Goal: Information Seeking & Learning: Learn about a topic

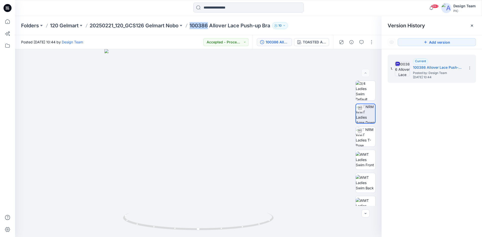
drag, startPoint x: 192, startPoint y: 25, endPoint x: 210, endPoint y: 25, distance: 17.3
click at [210, 25] on p "100386 Allover Lace Push-up Bra" at bounding box center [230, 25] width 81 height 7
copy p "100386"
click at [160, 26] on p "20250221_120_GCS126 Gelmart Nobo" at bounding box center [134, 25] width 89 height 7
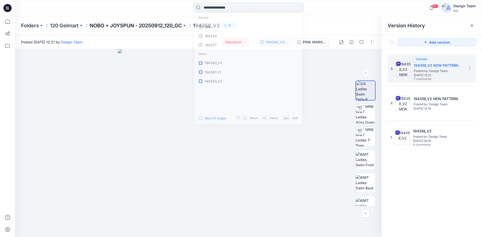
click at [116, 24] on p "NOBO + JOYSPUN - 20250912_120_GC" at bounding box center [136, 25] width 92 height 7
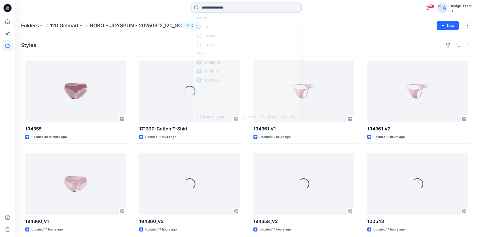
click at [230, 7] on input at bounding box center [246, 8] width 110 height 10
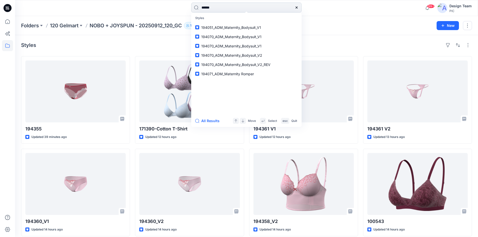
type input "******"
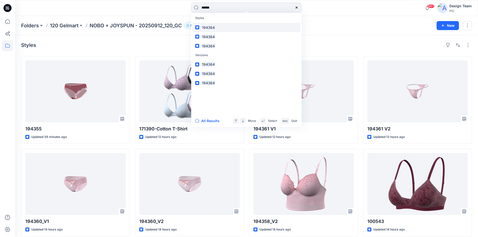
click at [217, 25] on link "194364" at bounding box center [246, 27] width 108 height 9
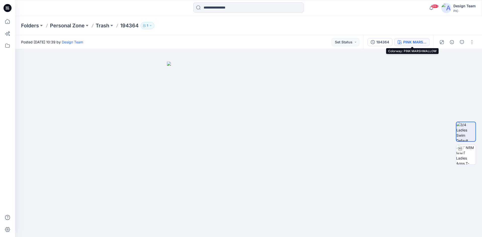
click at [411, 39] on button "PINK MARSHMALLOW" at bounding box center [411, 42] width 35 height 8
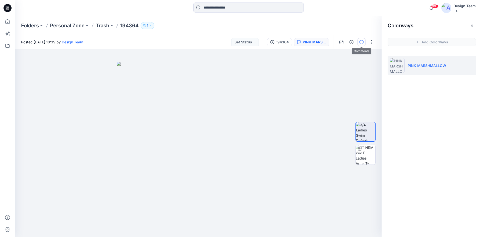
click at [361, 41] on icon "button" at bounding box center [361, 42] width 4 height 4
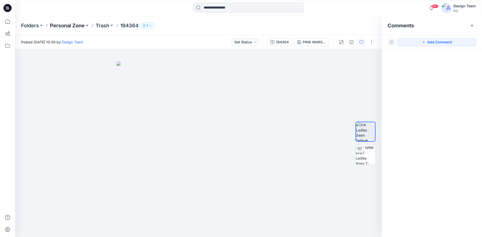
click at [63, 25] on p "Personal Zone" at bounding box center [67, 25] width 35 height 7
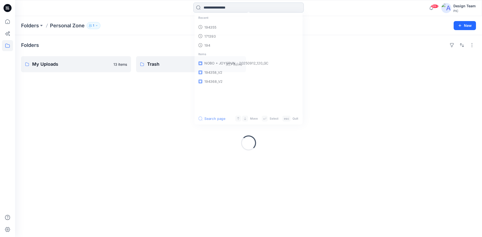
click at [231, 10] on input at bounding box center [248, 8] width 110 height 10
click at [221, 26] on link "194364" at bounding box center [248, 27] width 108 height 9
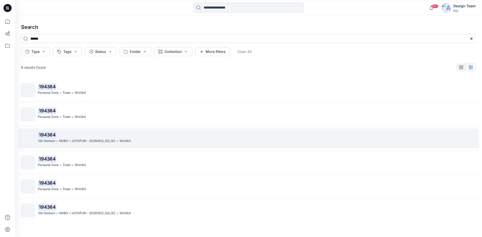
click at [85, 141] on p "NOBO + JOYSPUN - 20250912_120_GC" at bounding box center [87, 141] width 56 height 5
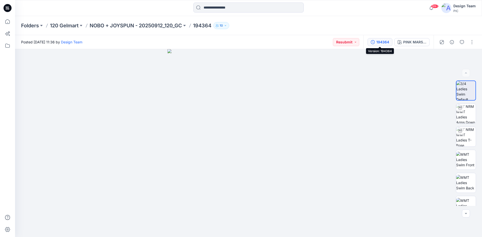
click at [383, 42] on div "194364" at bounding box center [382, 42] width 13 height 6
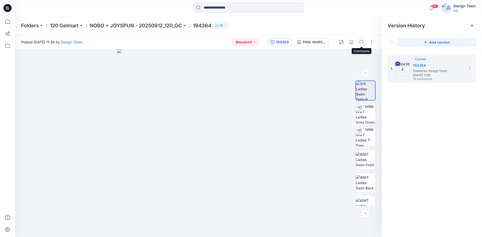
click at [361, 40] on icon "button" at bounding box center [361, 42] width 4 height 4
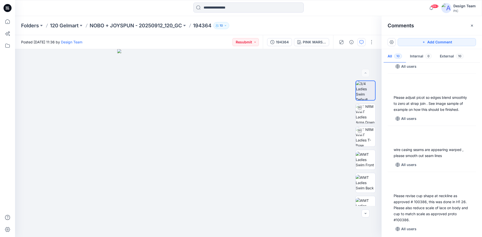
scroll to position [364, 0]
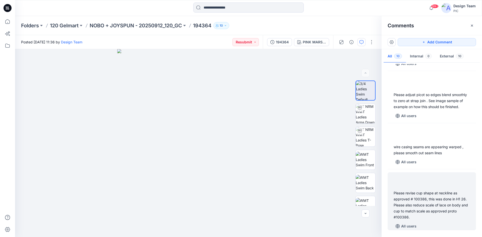
click at [438, 202] on div "Please revise cup shape at neckline as approved # 100386, this was done in H1 2…" at bounding box center [432, 205] width 76 height 30
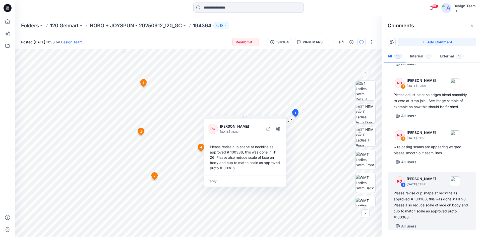
click at [8, 120] on div at bounding box center [7, 126] width 11 height 221
click at [365, 137] on img at bounding box center [366, 137] width 20 height 20
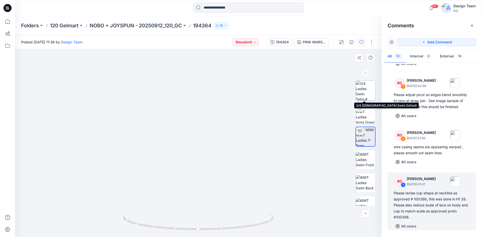
click at [363, 93] on img at bounding box center [366, 91] width 20 height 20
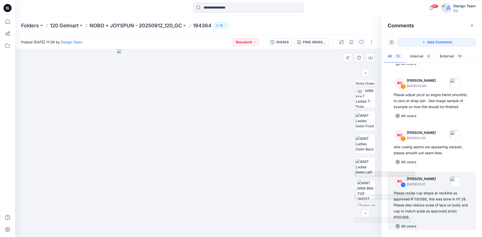
scroll to position [102, 0]
click at [423, 202] on div "Please revise cup shape at neckline as approved # 100386, this was done in H1 2…" at bounding box center [432, 205] width 76 height 30
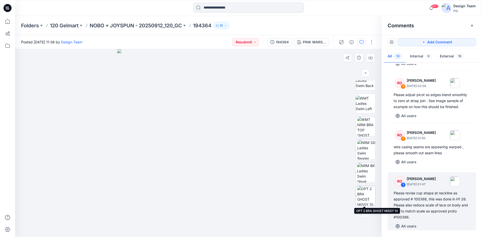
click at [364, 190] on img at bounding box center [366, 196] width 18 height 20
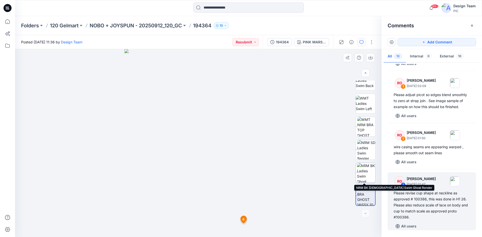
click at [367, 175] on img at bounding box center [366, 173] width 18 height 20
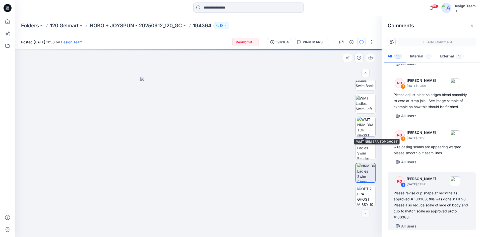
click at [360, 124] on img at bounding box center [366, 127] width 18 height 20
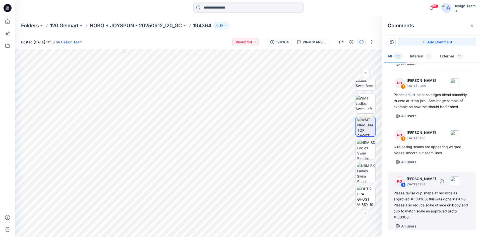
click at [440, 205] on div "Please revise cup shape at neckline as approved # 100386, this was done in H1 2…" at bounding box center [432, 205] width 76 height 30
click at [423, 199] on div "Please revise cup shape at neckline as approved # 100386, this was done in H1 2…" at bounding box center [432, 205] width 76 height 30
click at [437, 204] on div "Please revise cup shape at neckline as approved # 100386, this was done in H1 2…" at bounding box center [432, 205] width 76 height 30
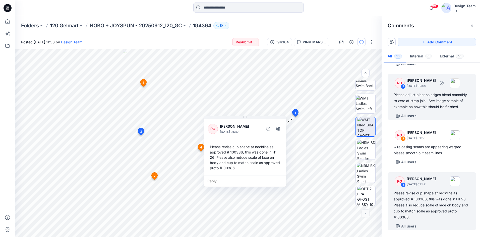
click at [420, 97] on div "Please adjust picot so edges blend smoothly to zero at strap join . See image s…" at bounding box center [432, 101] width 76 height 18
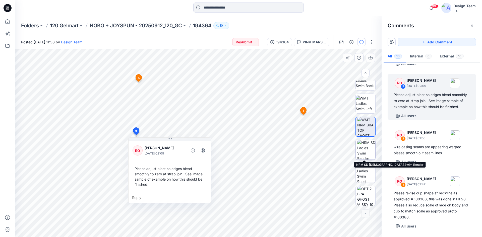
click at [364, 154] on img at bounding box center [366, 150] width 18 height 20
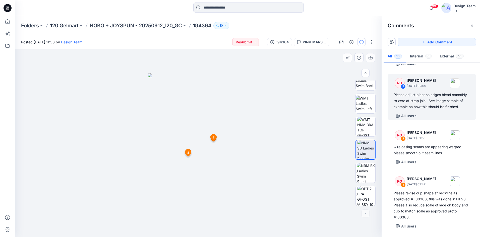
click at [213, 138] on span "7" at bounding box center [214, 138] width 2 height 5
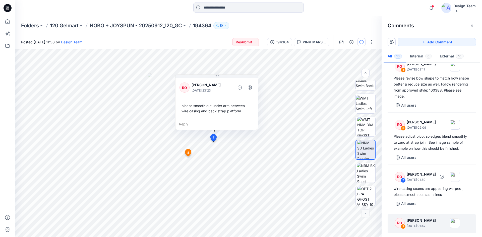
scroll to position [364, 0]
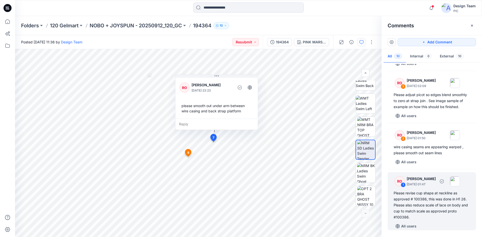
click at [431, 198] on div "Please revise cup shape at neckline as approved # 100386, this was done in H1 2…" at bounding box center [432, 205] width 76 height 30
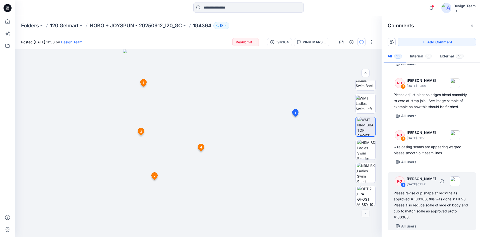
click at [429, 200] on div "Please revise cup shape at neckline as approved # 100386, this was done in H1 2…" at bounding box center [432, 205] width 76 height 30
click at [421, 207] on div "Please revise cup shape at neckline as approved # 100386, this was done in H1 2…" at bounding box center [432, 205] width 76 height 30
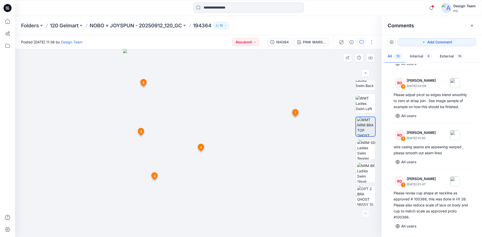
drag, startPoint x: 86, startPoint y: 169, endPoint x: 90, endPoint y: 168, distance: 4.0
click at [90, 168] on div at bounding box center [198, 143] width 366 height 188
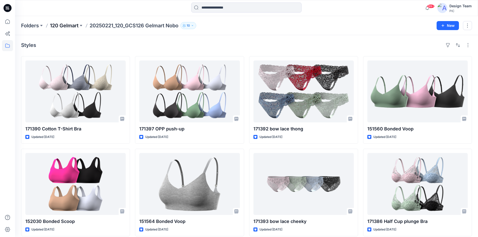
click at [61, 25] on p "120 Gelmart" at bounding box center [64, 25] width 29 height 7
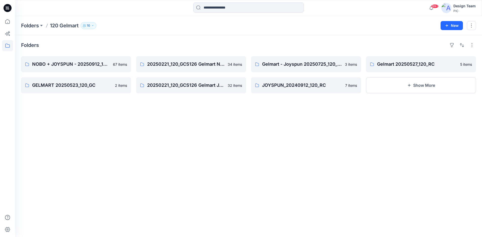
click at [8, 9] on icon at bounding box center [7, 9] width 2 height 0
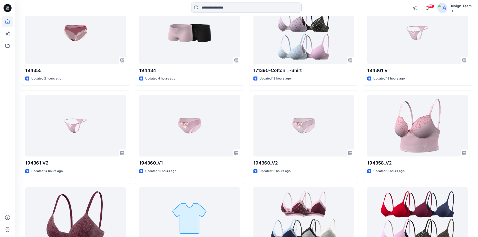
scroll to position [100, 0]
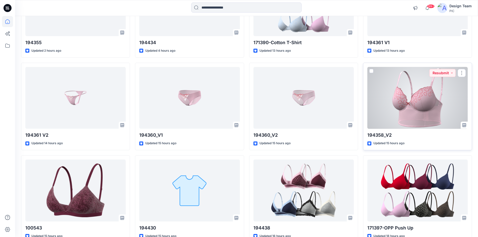
click at [398, 113] on div at bounding box center [417, 98] width 100 height 62
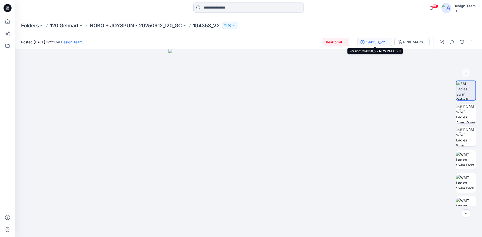
click at [375, 41] on div "194358_V2 NEW PATTERN" at bounding box center [377, 42] width 23 height 6
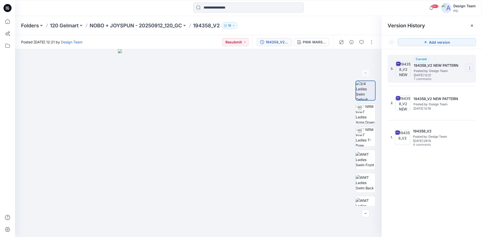
click at [469, 68] on icon at bounding box center [470, 68] width 4 height 4
click at [433, 77] on span "Download Source BW File" at bounding box center [444, 78] width 42 height 6
click at [7, 9] on icon at bounding box center [7, 9] width 2 height 0
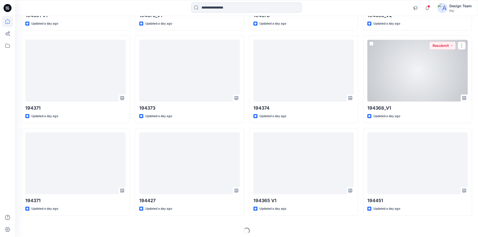
scroll to position [408, 0]
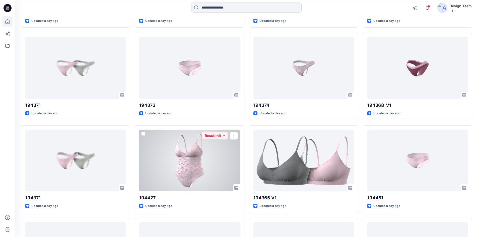
click at [197, 159] on div at bounding box center [189, 161] width 100 height 62
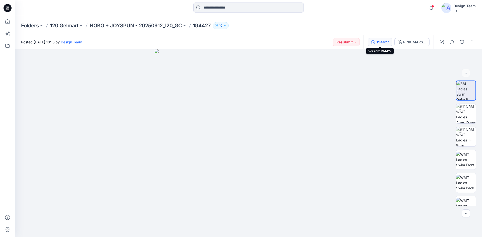
click at [377, 43] on div "194427" at bounding box center [383, 42] width 13 height 6
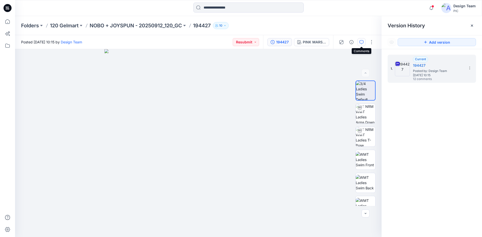
click at [359, 42] on button "button" at bounding box center [361, 42] width 8 height 8
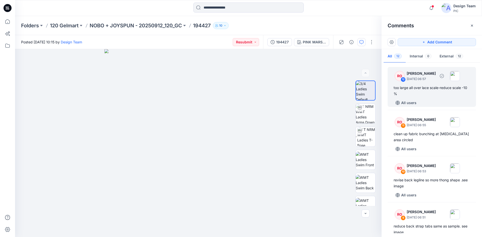
click at [427, 91] on div "too large all over lace scale-reduce scale -10 %" at bounding box center [432, 91] width 76 height 12
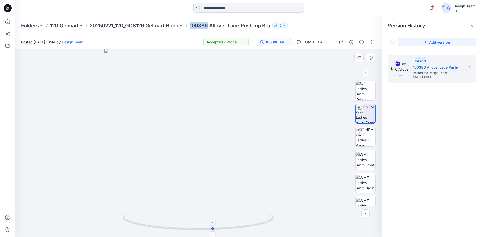
drag, startPoint x: 199, startPoint y: 231, endPoint x: 214, endPoint y: 226, distance: 15.7
click at [214, 226] on icon at bounding box center [199, 222] width 152 height 19
